Goal: Task Accomplishment & Management: Complete application form

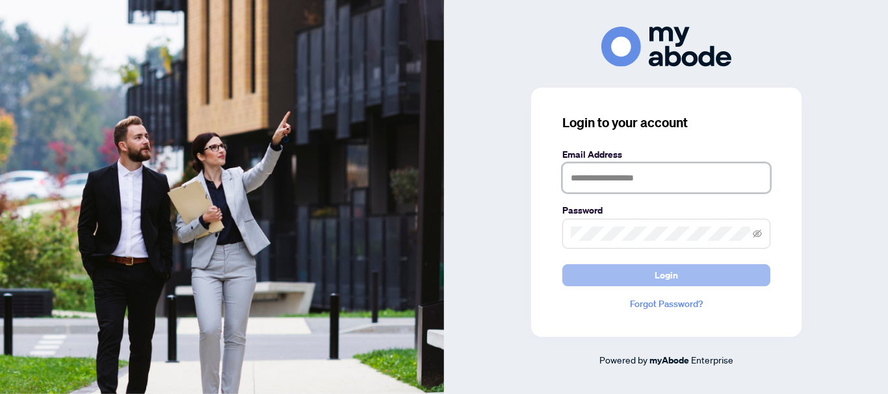
type input "**********"
click at [656, 281] on span "Login" at bounding box center [665, 275] width 23 height 21
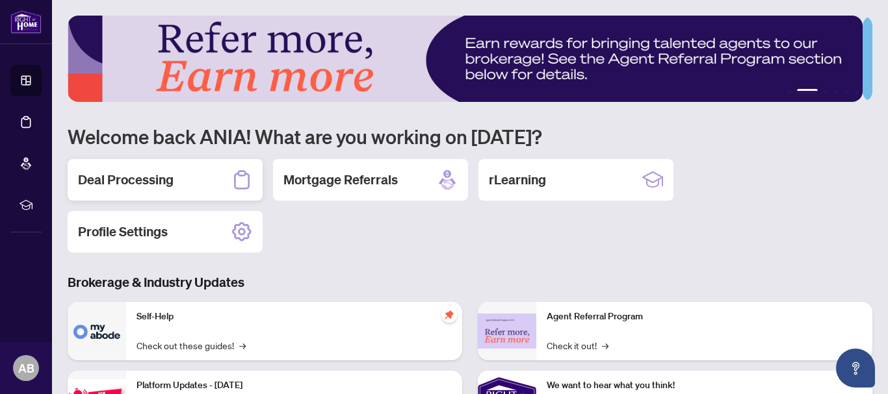
click at [129, 182] on h2 "Deal Processing" at bounding box center [126, 180] width 96 height 18
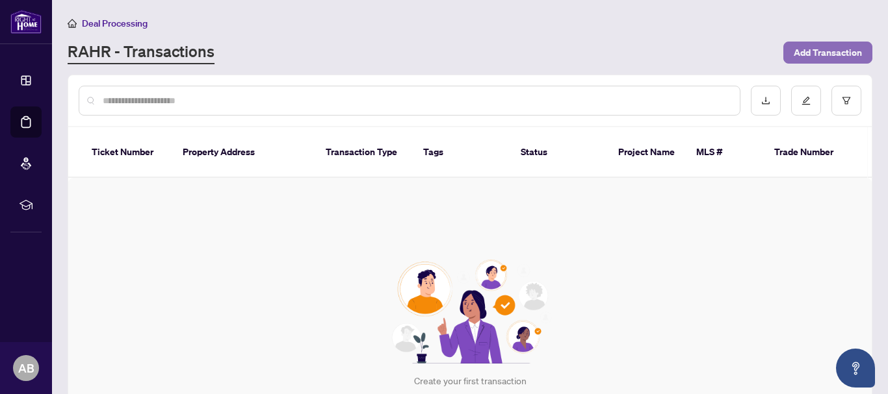
click at [830, 48] on span "Add Transaction" at bounding box center [828, 52] width 68 height 21
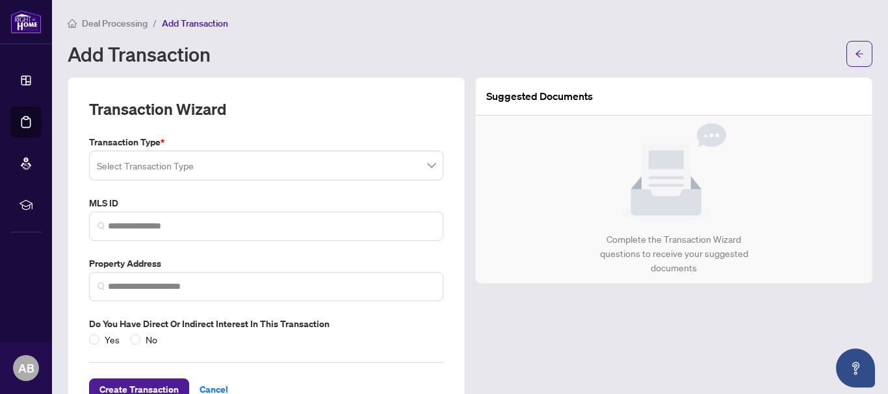
click at [153, 166] on input "search" at bounding box center [260, 167] width 327 height 29
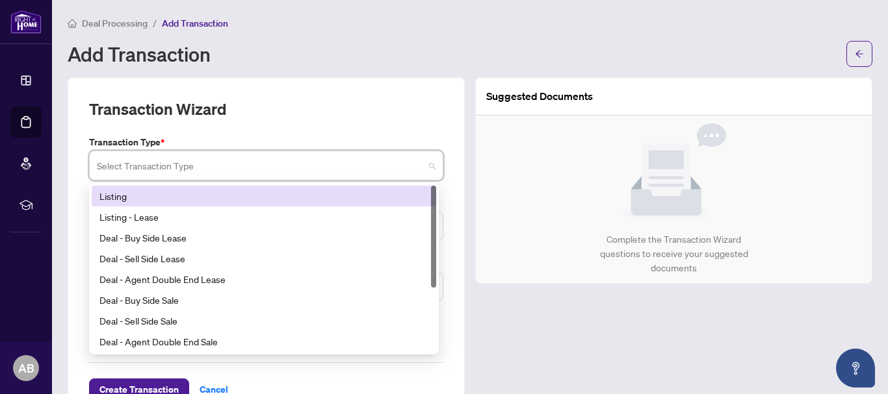
click at [140, 197] on div "Listing" at bounding box center [263, 196] width 329 height 14
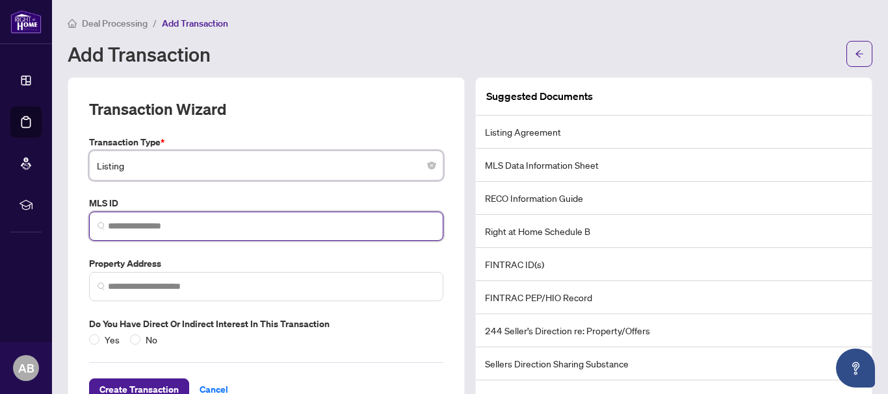
click at [143, 228] on input "search" at bounding box center [271, 227] width 327 height 14
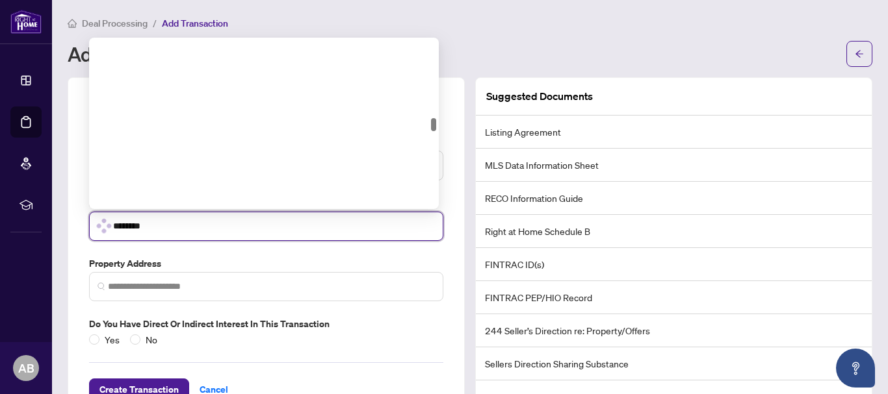
scroll to position [1067, 0]
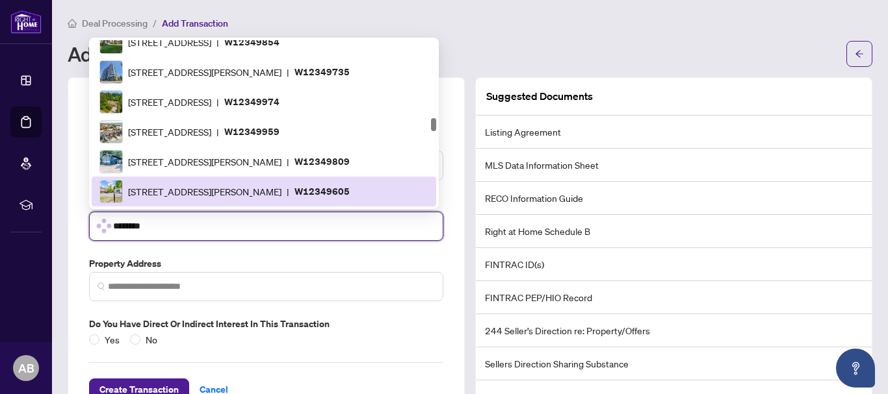
type input "*********"
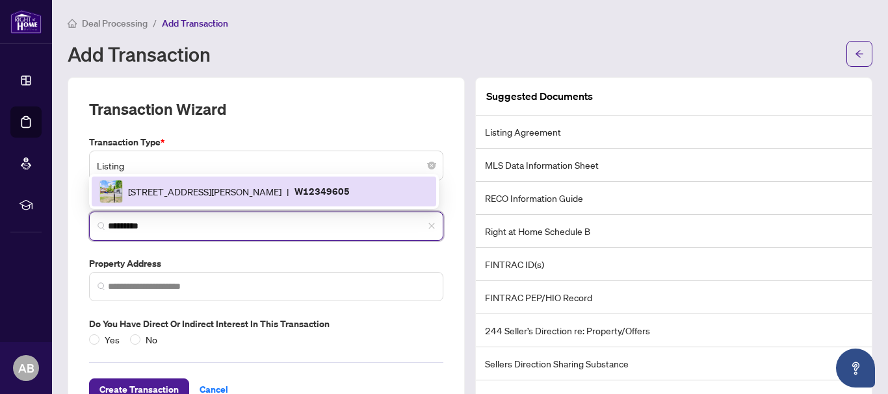
click at [176, 192] on span "[STREET_ADDRESS][PERSON_NAME]" at bounding box center [204, 192] width 153 height 14
type input "**********"
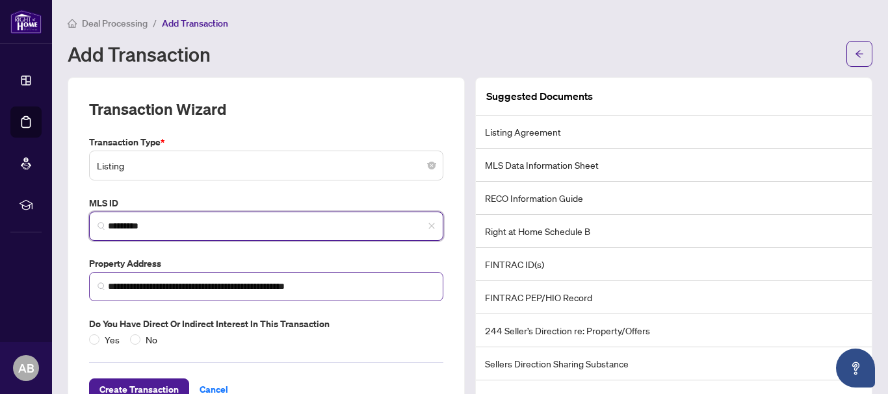
scroll to position [43, 0]
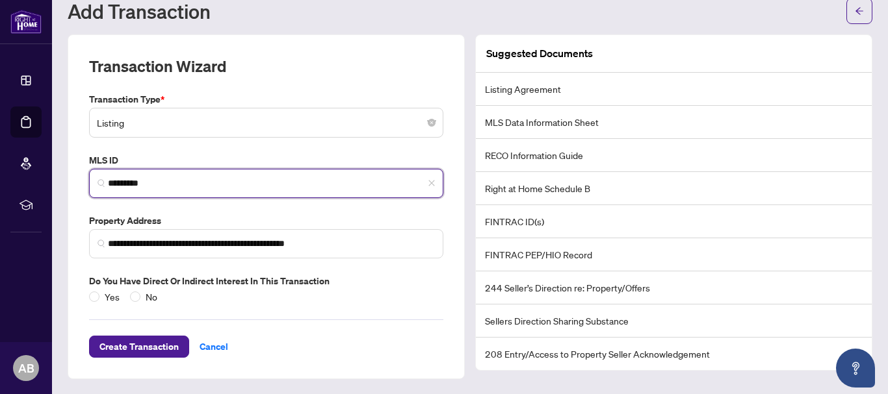
type input "*********"
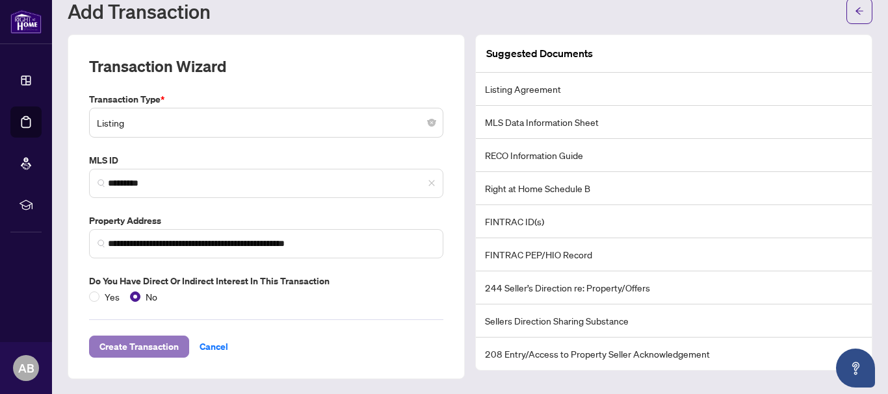
click at [147, 343] on span "Create Transaction" at bounding box center [138, 347] width 79 height 21
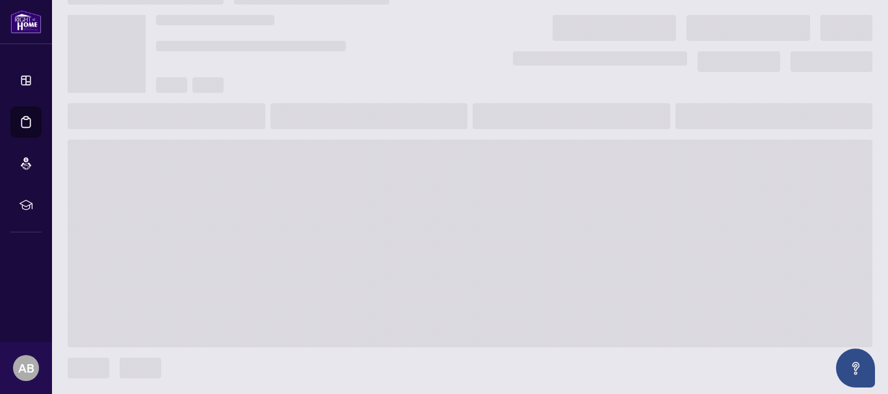
scroll to position [25, 0]
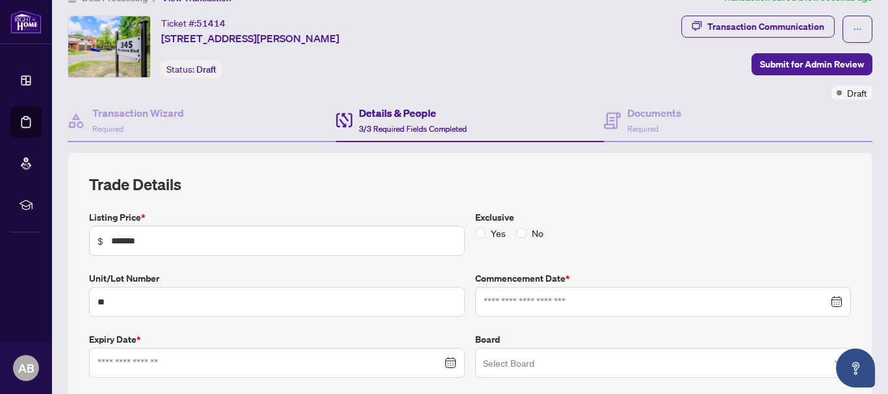
type input "**********"
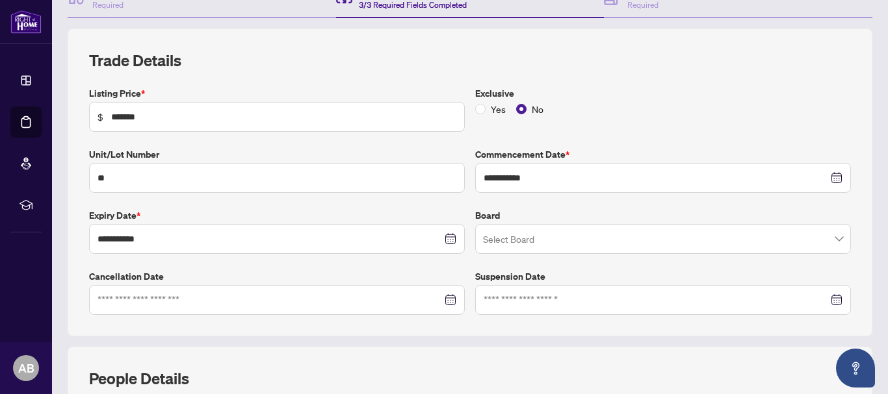
scroll to position [155, 0]
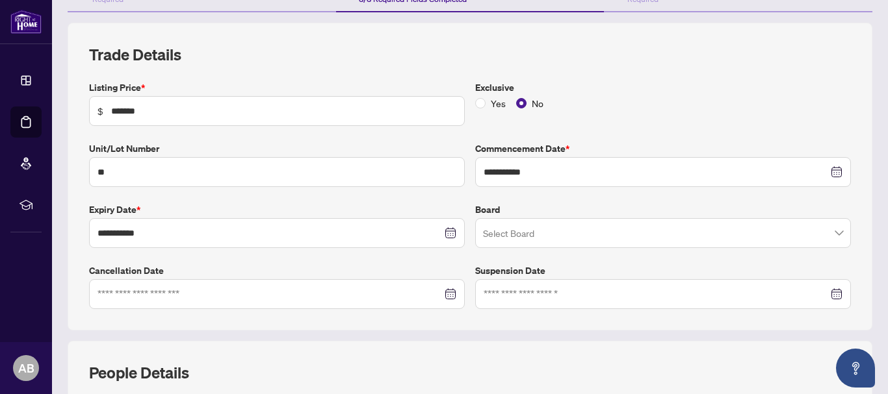
click at [625, 239] on input "search" at bounding box center [657, 235] width 348 height 29
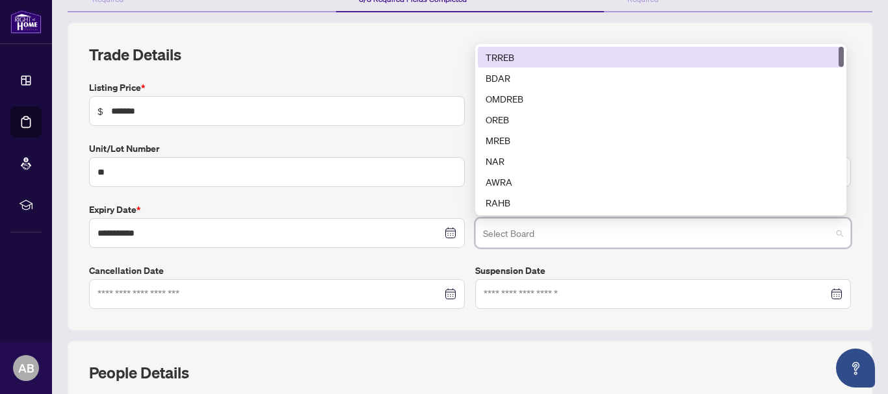
click at [521, 57] on div "TRREB" at bounding box center [660, 57] width 350 height 14
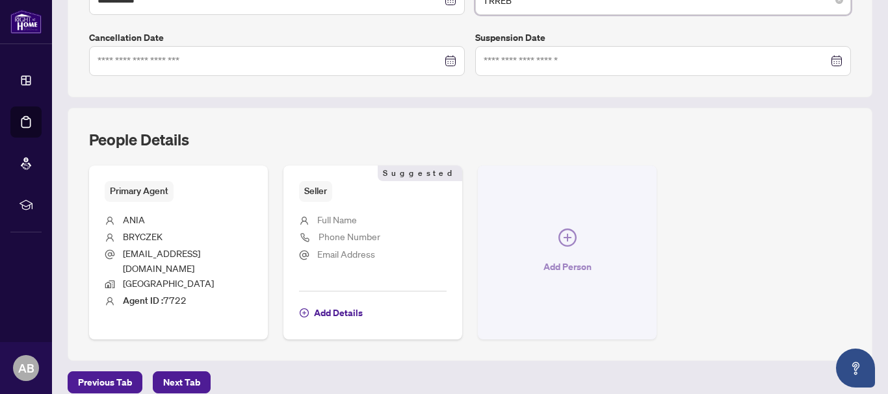
scroll to position [403, 0]
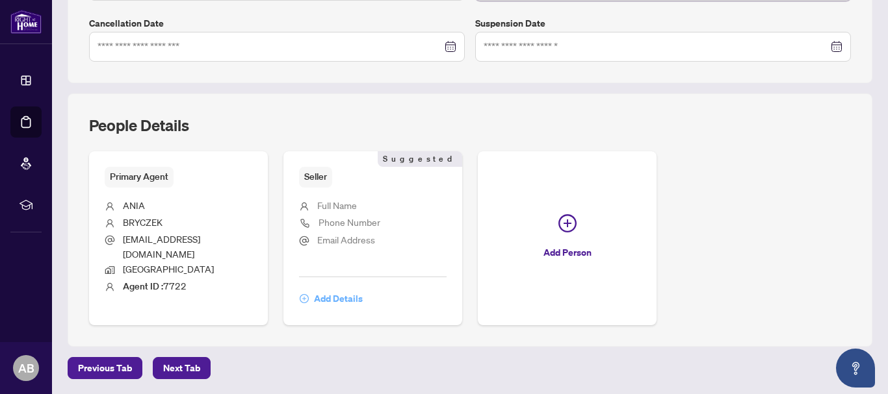
click at [332, 295] on span "Add Details" at bounding box center [338, 299] width 49 height 21
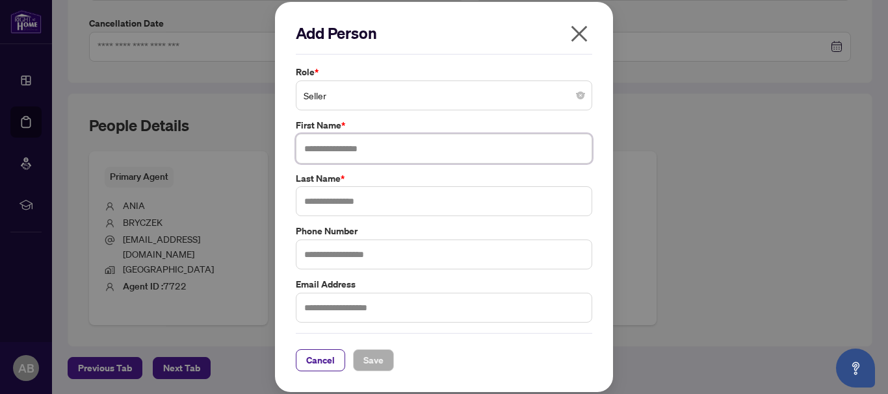
click at [330, 148] on input "text" at bounding box center [444, 149] width 296 height 30
type input "*"
type input "*******"
type input "**********"
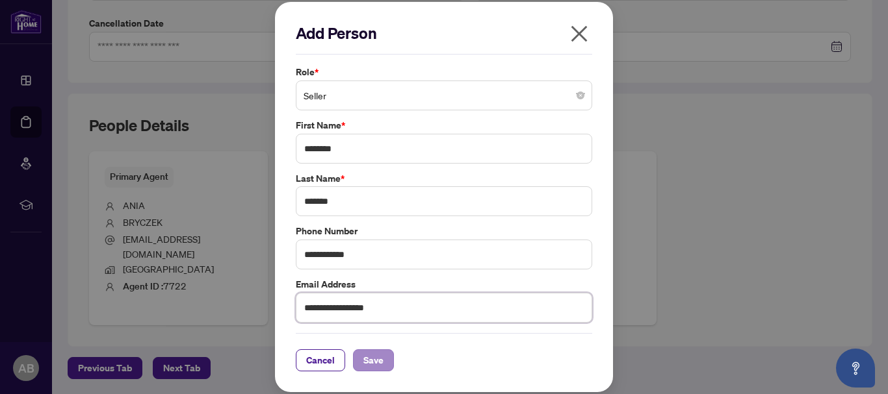
type input "**********"
click at [384, 363] on button "Save" at bounding box center [373, 361] width 41 height 22
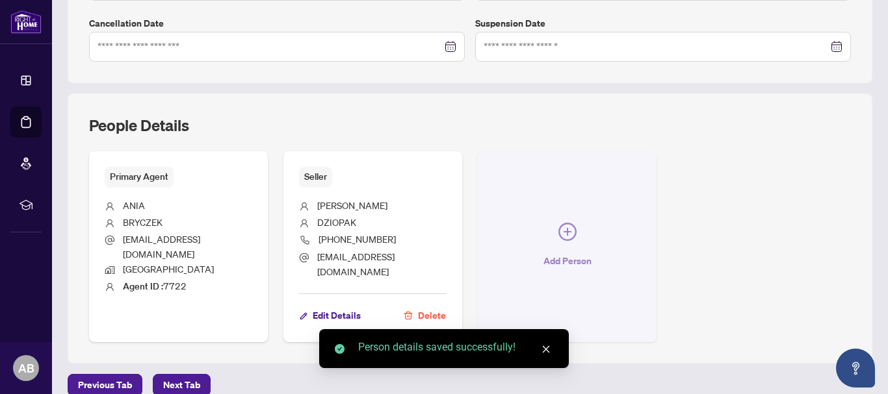
click at [558, 227] on icon "plus-circle" at bounding box center [567, 232] width 18 height 18
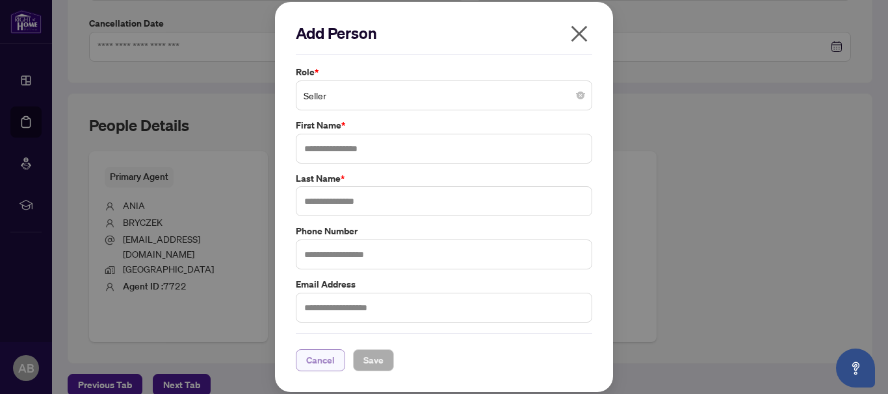
click at [320, 359] on span "Cancel" at bounding box center [320, 360] width 29 height 21
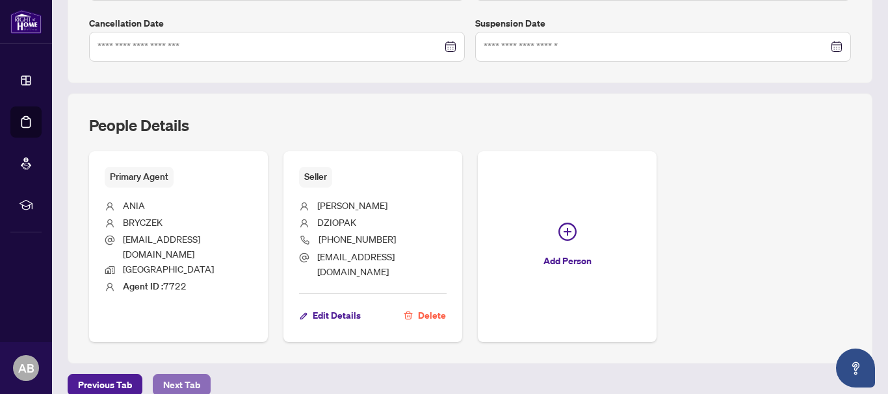
click at [190, 375] on span "Next Tab" at bounding box center [181, 385] width 37 height 21
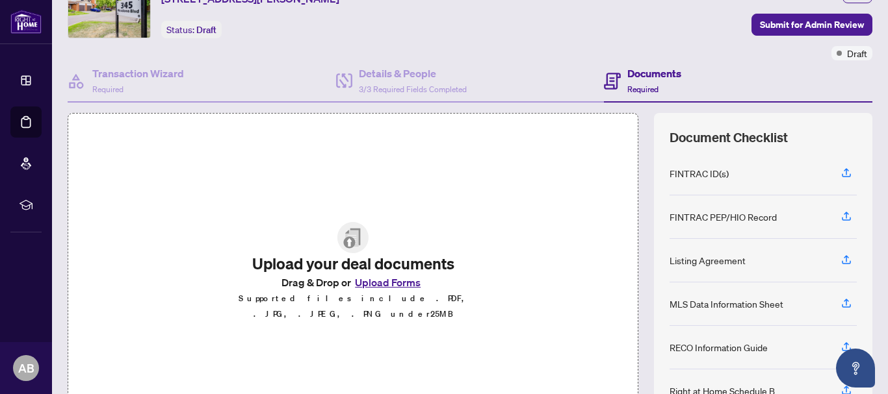
scroll to position [130, 0]
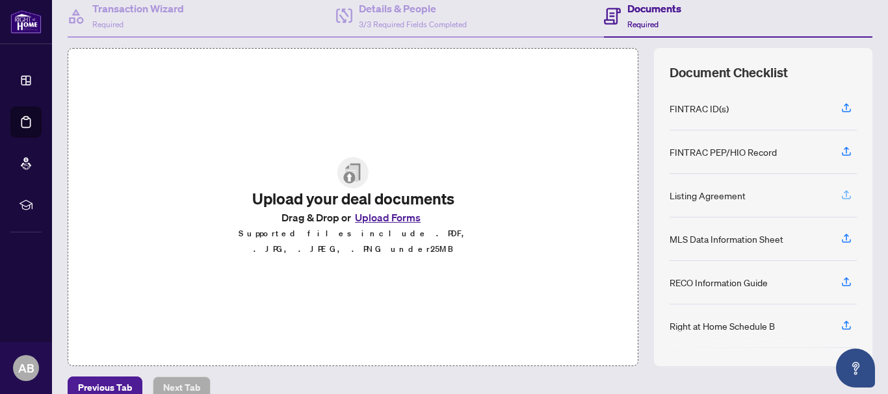
click at [840, 193] on icon "button" at bounding box center [846, 195] width 12 height 12
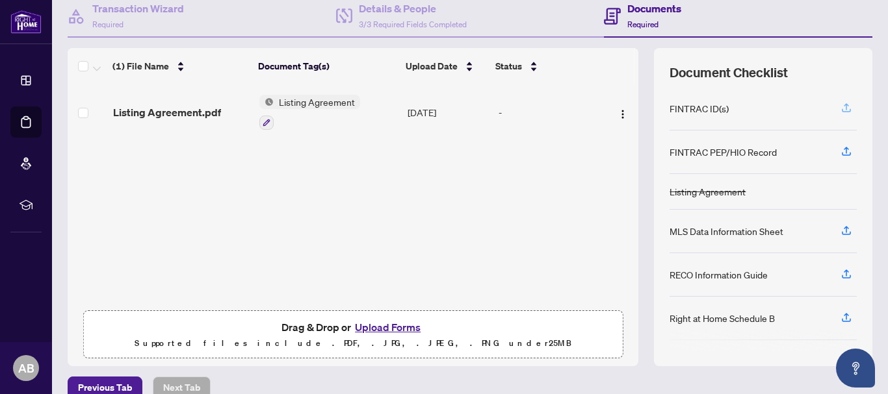
click at [842, 111] on icon "button" at bounding box center [846, 110] width 9 height 3
click at [840, 232] on icon "button" at bounding box center [846, 231] width 12 height 12
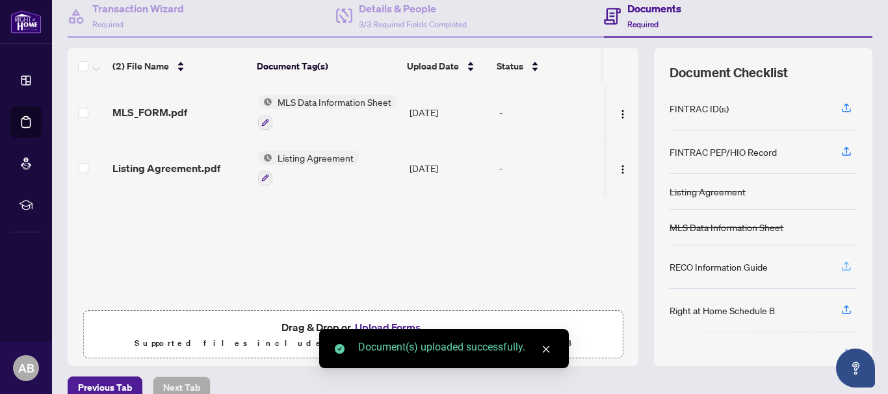
click at [840, 266] on icon "button" at bounding box center [846, 267] width 12 height 12
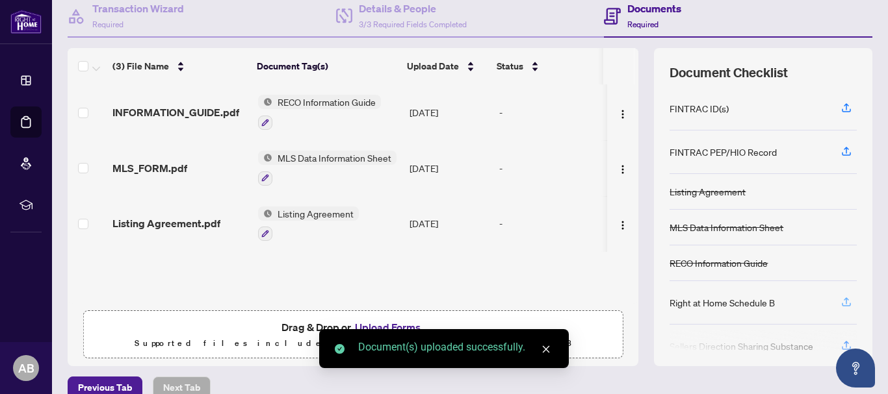
click at [840, 302] on icon "button" at bounding box center [846, 302] width 12 height 12
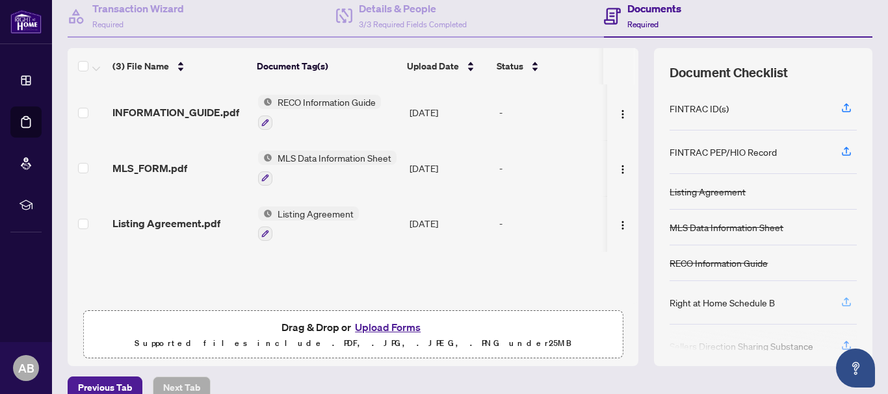
click at [841, 302] on icon "button" at bounding box center [846, 302] width 12 height 12
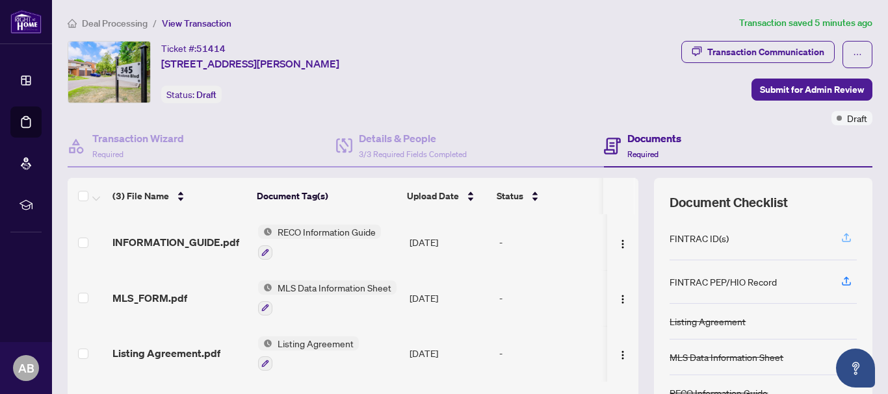
click at [840, 233] on icon "button" at bounding box center [846, 238] width 12 height 12
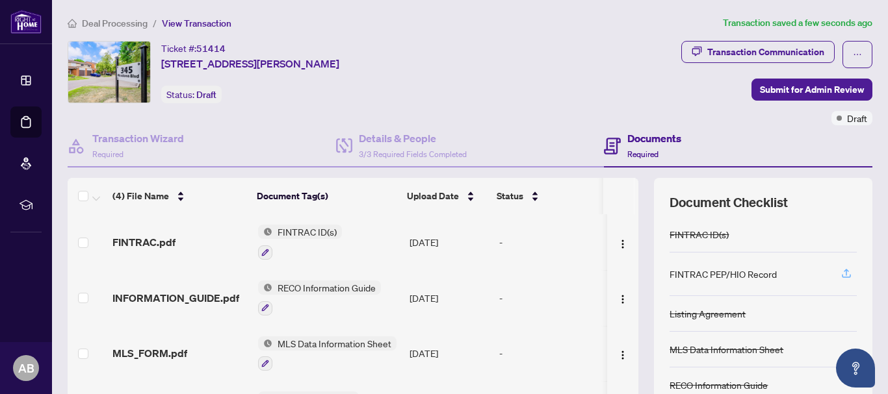
click at [840, 274] on icon "button" at bounding box center [846, 274] width 12 height 12
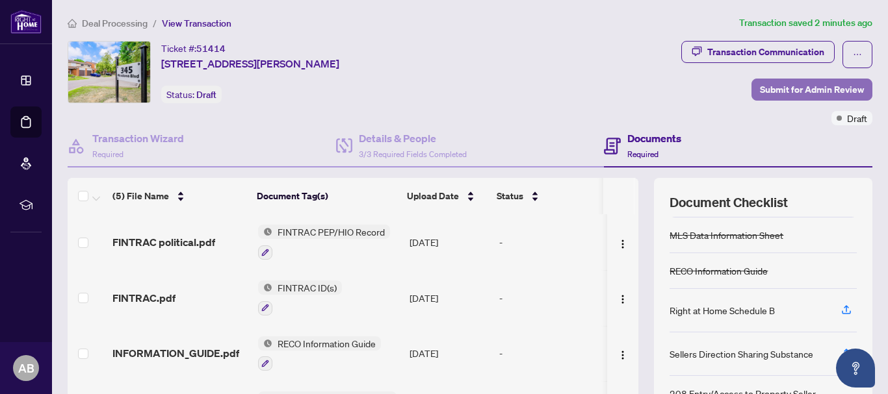
click at [815, 84] on span "Submit for Admin Review" at bounding box center [812, 89] width 104 height 21
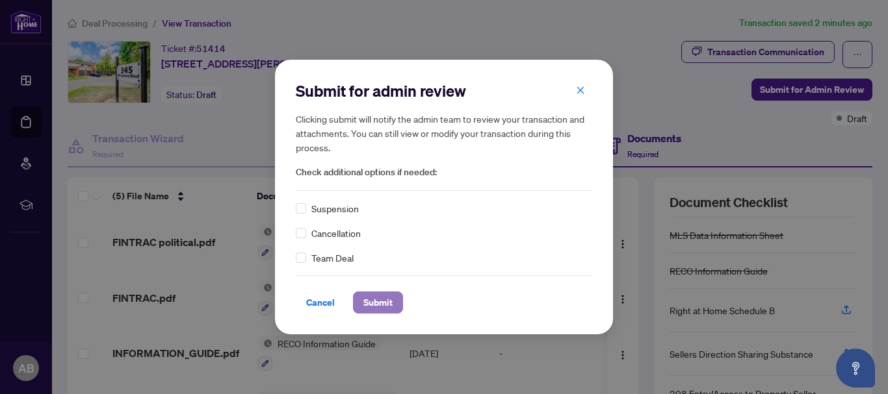
click at [377, 300] on span "Submit" at bounding box center [377, 302] width 29 height 21
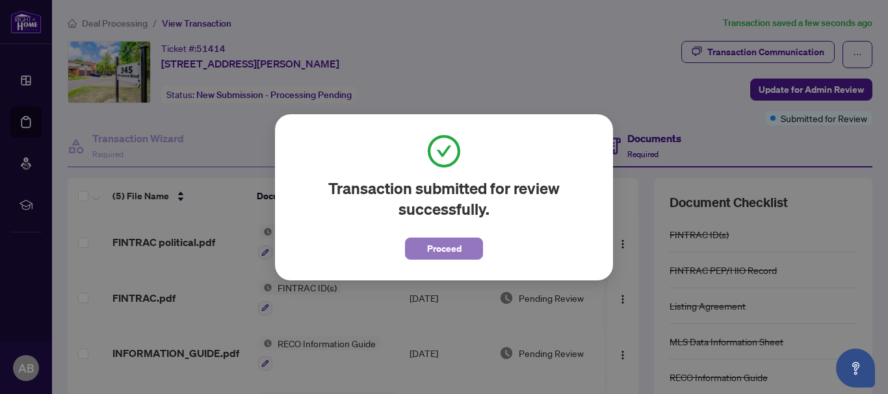
click at [452, 248] on span "Proceed" at bounding box center [444, 249] width 34 height 21
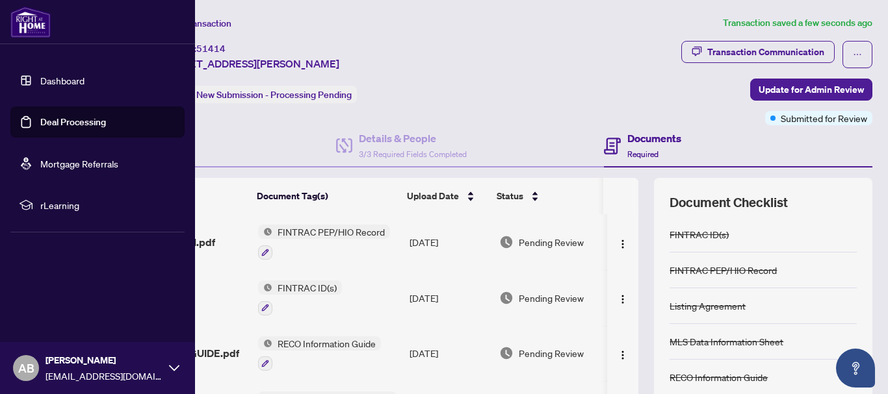
click at [68, 116] on link "Deal Processing" at bounding box center [73, 122] width 66 height 12
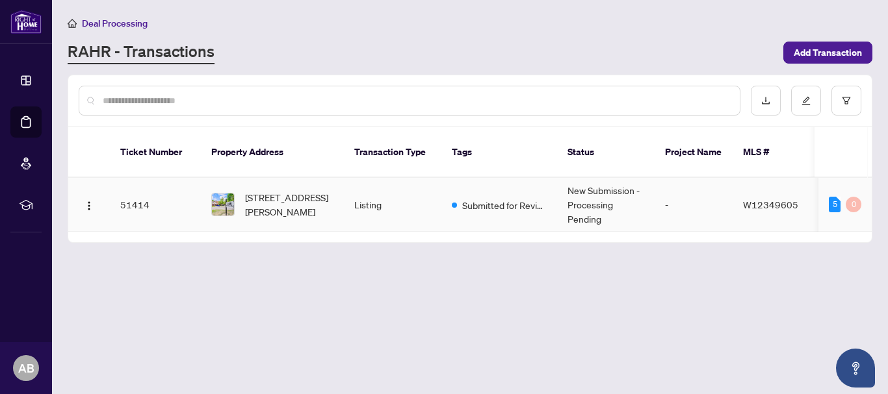
click at [260, 191] on span "[STREET_ADDRESS][PERSON_NAME]" at bounding box center [289, 204] width 88 height 29
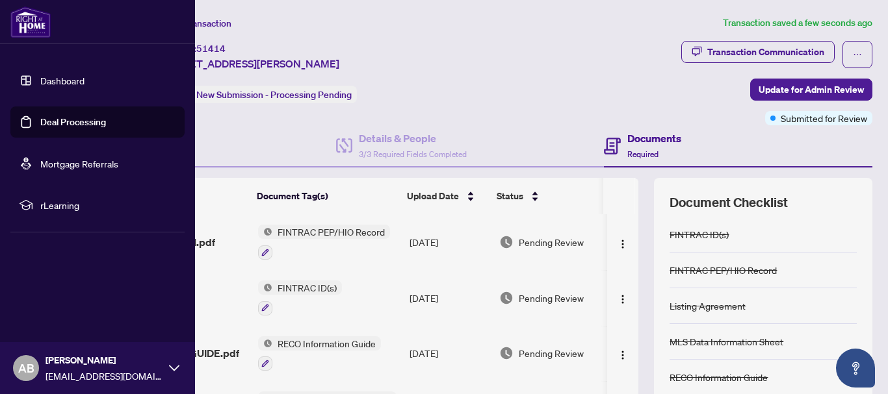
click at [23, 20] on img at bounding box center [30, 21] width 40 height 31
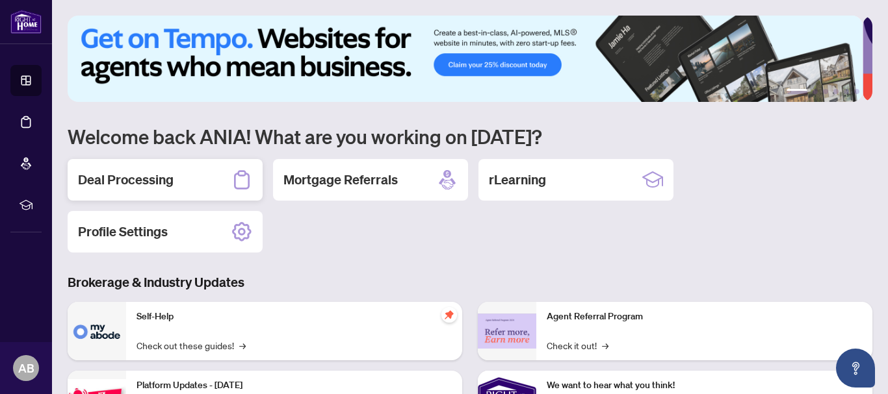
click at [146, 175] on h2 "Deal Processing" at bounding box center [126, 180] width 96 height 18
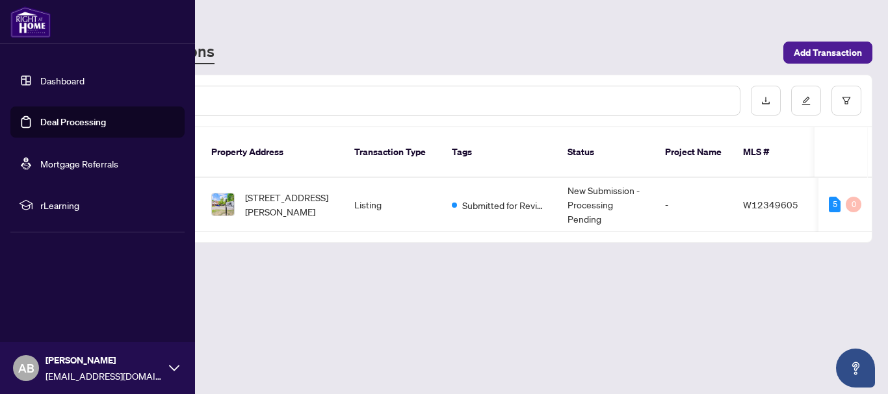
click at [49, 79] on link "Dashboard" at bounding box center [62, 81] width 44 height 12
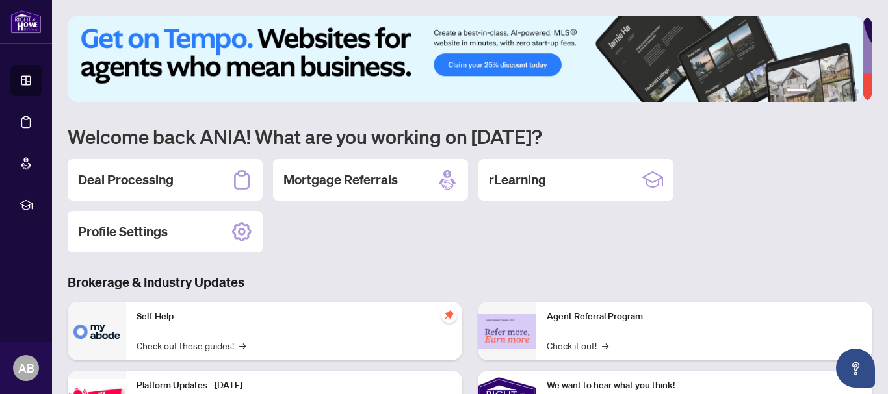
click at [755, 183] on div "Deal Processing Mortgage Referrals rLearning Profile Settings" at bounding box center [470, 206] width 805 height 94
click at [330, 176] on h2 "Mortgage Referrals" at bounding box center [340, 180] width 114 height 18
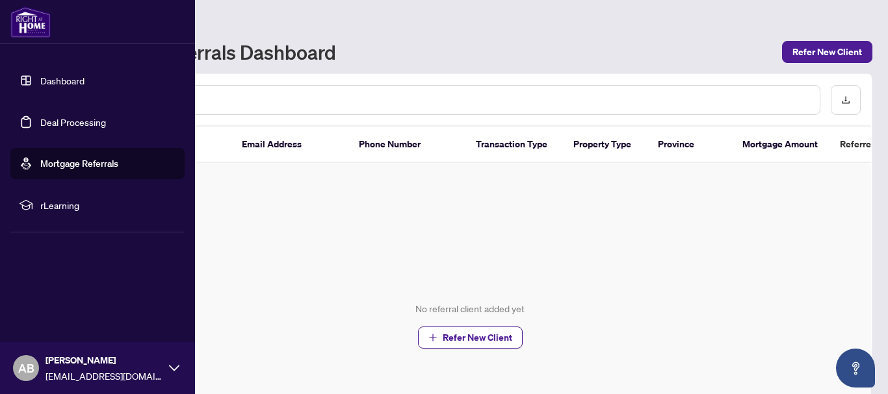
click at [24, 21] on img at bounding box center [30, 21] width 40 height 31
